Goal: Task Accomplishment & Management: Use online tool/utility

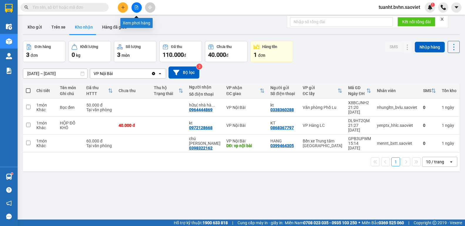
click at [139, 8] on button at bounding box center [137, 7] width 10 height 10
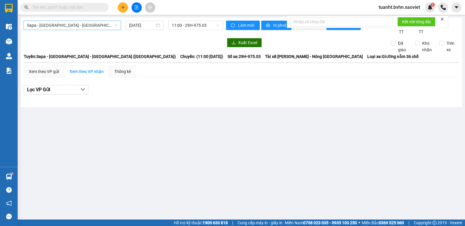
click at [71, 28] on span "Sapa - [GEOGRAPHIC_DATA] - [GEOGRAPHIC_DATA] ([GEOGRAPHIC_DATA])" at bounding box center [72, 25] width 90 height 9
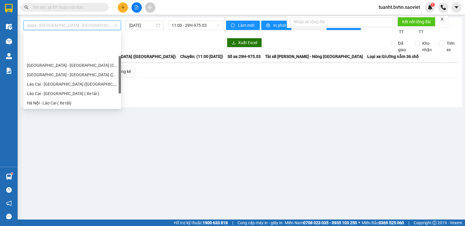
scroll to position [47, 0]
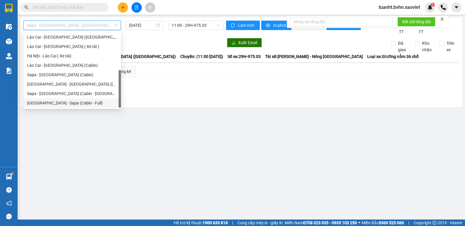
click at [78, 105] on div "[GEOGRAPHIC_DATA] - Sapa (Cabin - Full)" at bounding box center [72, 103] width 90 height 6
type input "[DATE]"
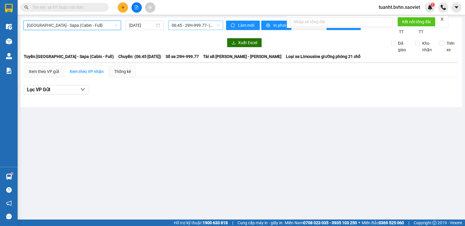
click at [196, 28] on span "06:45 - 29H-999.77 - (Đã hủy)" at bounding box center [196, 25] width 48 height 9
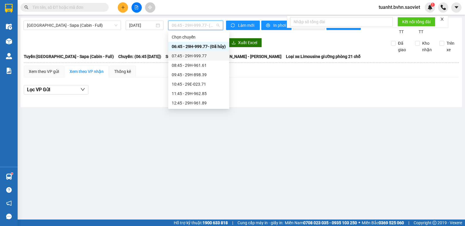
click at [200, 58] on div "07:45 - 29H-999.77" at bounding box center [199, 56] width 54 height 6
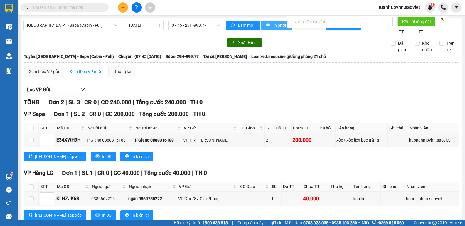
click at [269, 27] on span "printer" at bounding box center [268, 25] width 5 height 5
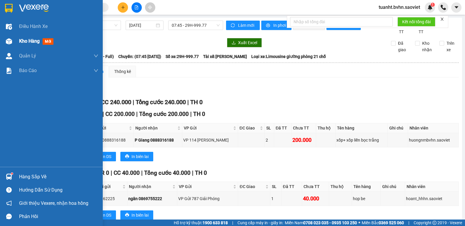
click at [10, 40] on img at bounding box center [9, 41] width 6 height 6
